Goal: Task Accomplishment & Management: Use online tool/utility

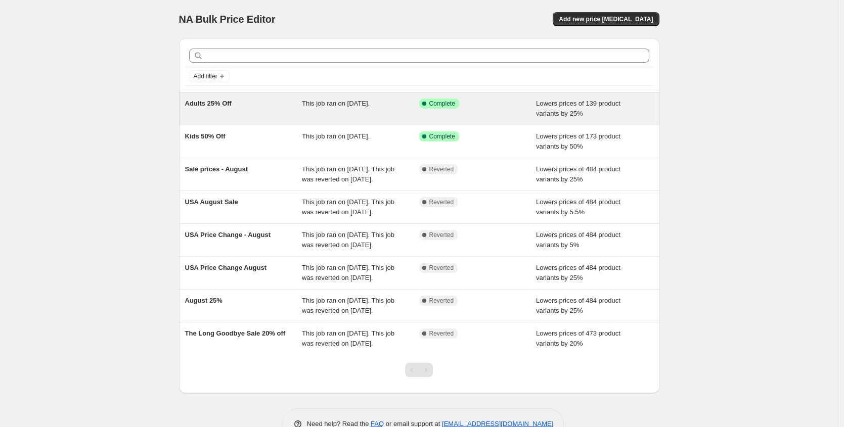
click at [260, 111] on div "Adults 25% Off" at bounding box center [243, 109] width 117 height 20
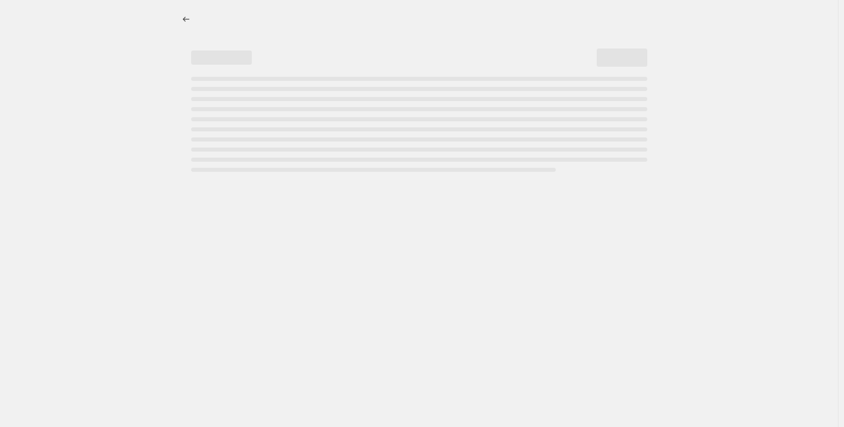
select select "percentage"
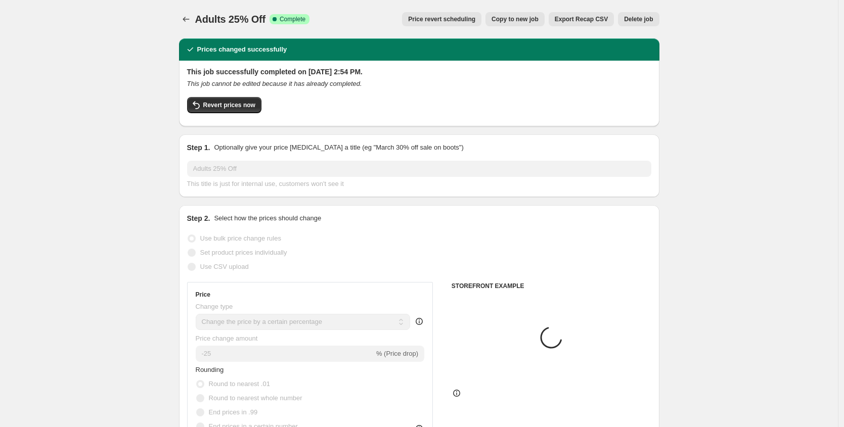
select select "collection"
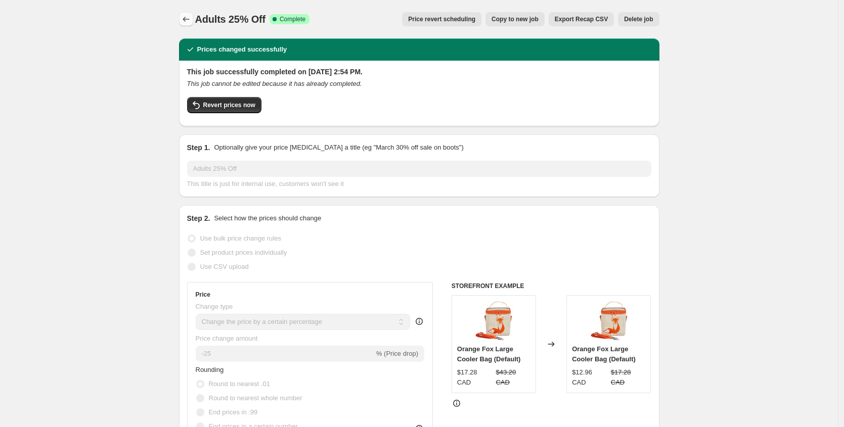
click at [188, 16] on icon "Price change jobs" at bounding box center [186, 19] width 10 height 10
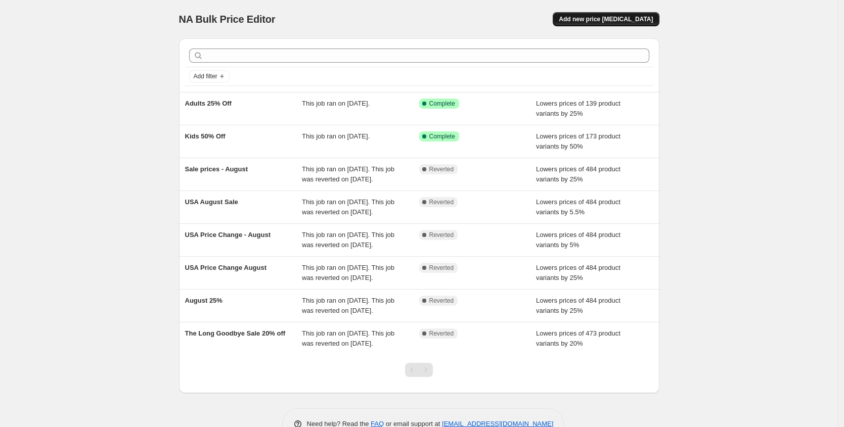
click at [646, 19] on span "Add new price [MEDICAL_DATA]" at bounding box center [606, 19] width 94 height 8
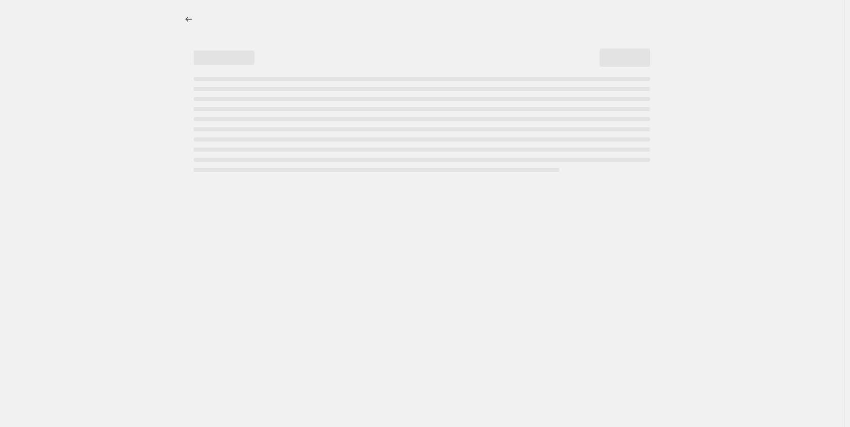
select select "percentage"
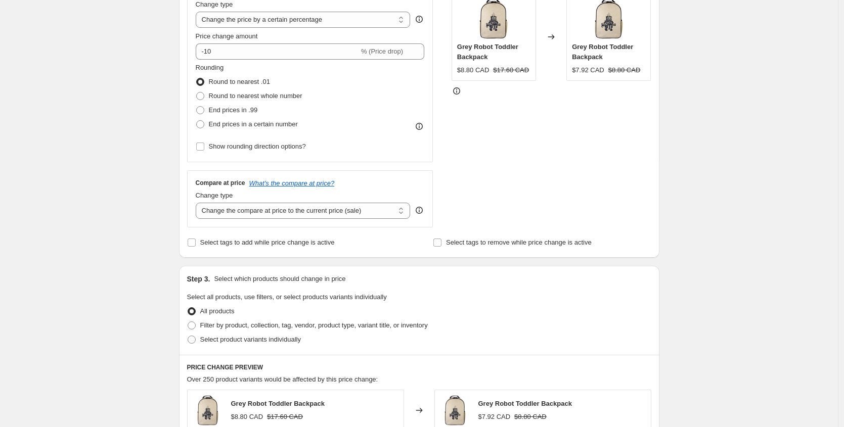
scroll to position [234, 0]
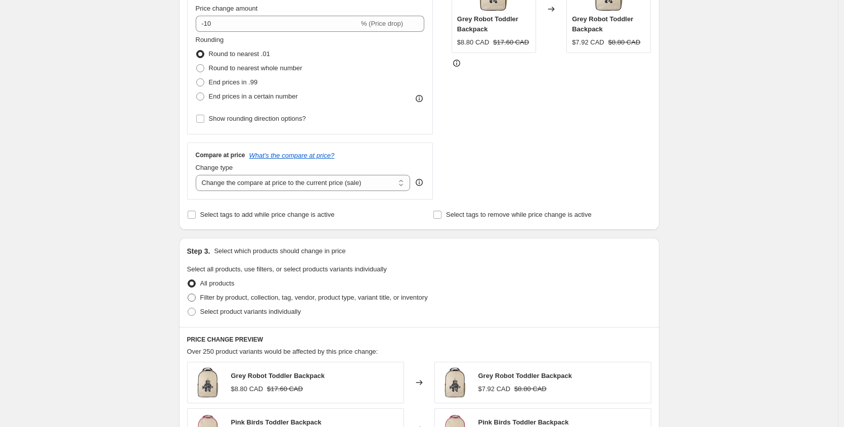
click at [248, 297] on span "Filter by product, collection, tag, vendor, product type, variant title, or inv…" at bounding box center [314, 298] width 228 height 8
click at [188, 294] on input "Filter by product, collection, tag, vendor, product type, variant title, or inv…" at bounding box center [188, 294] width 1 height 1
radio input "true"
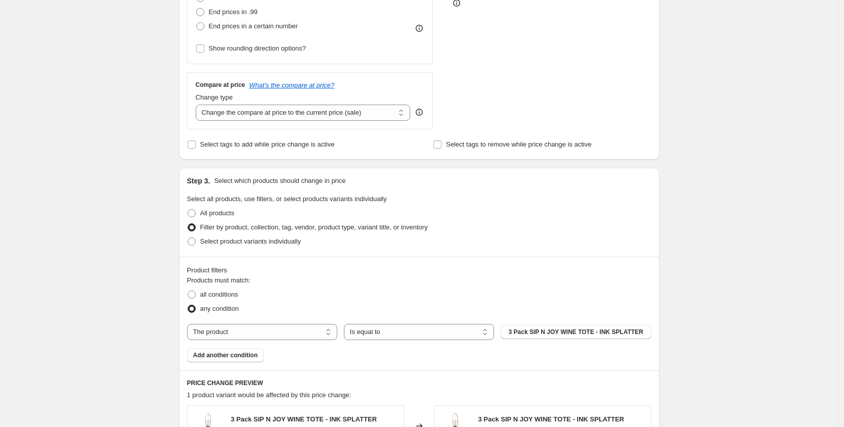
scroll to position [369, 0]
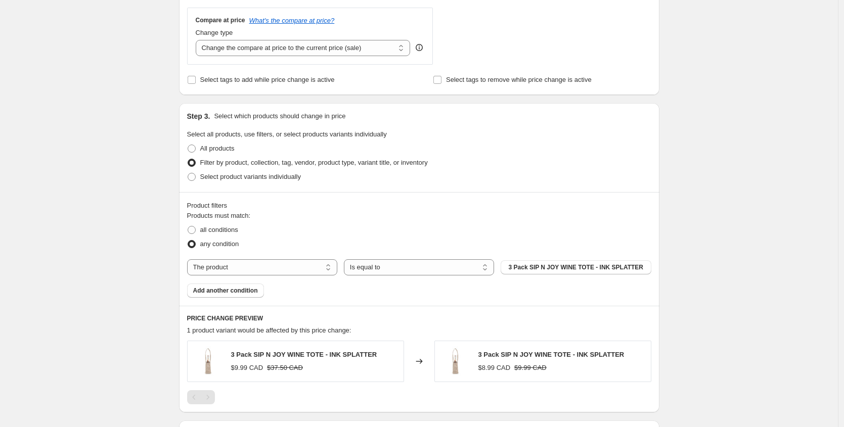
click at [131, 200] on div "Create new price [MEDICAL_DATA]. This page is ready Create new price [MEDICAL_D…" at bounding box center [419, 128] width 838 height 995
